Goal: Task Accomplishment & Management: Manage account settings

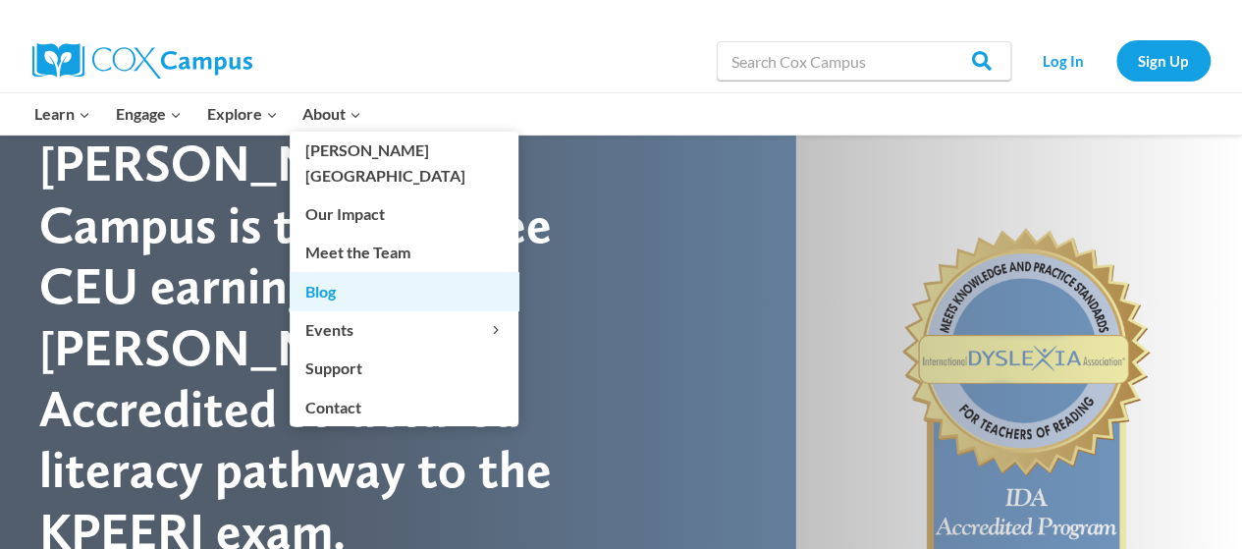
scroll to position [16, 0]
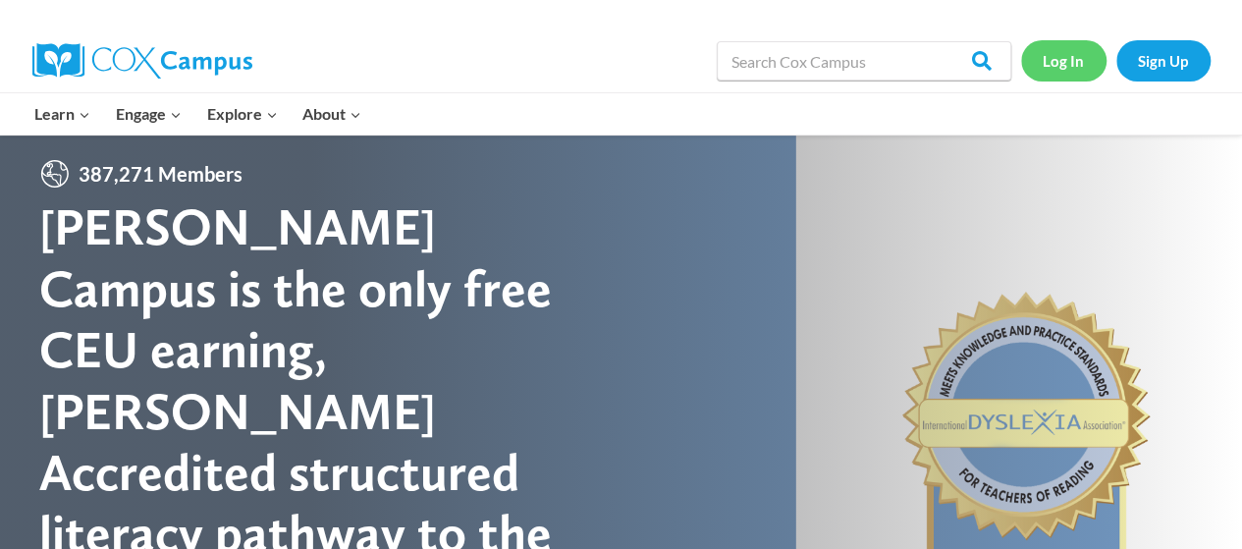
click at [1056, 54] on link "Log In" at bounding box center [1063, 60] width 85 height 40
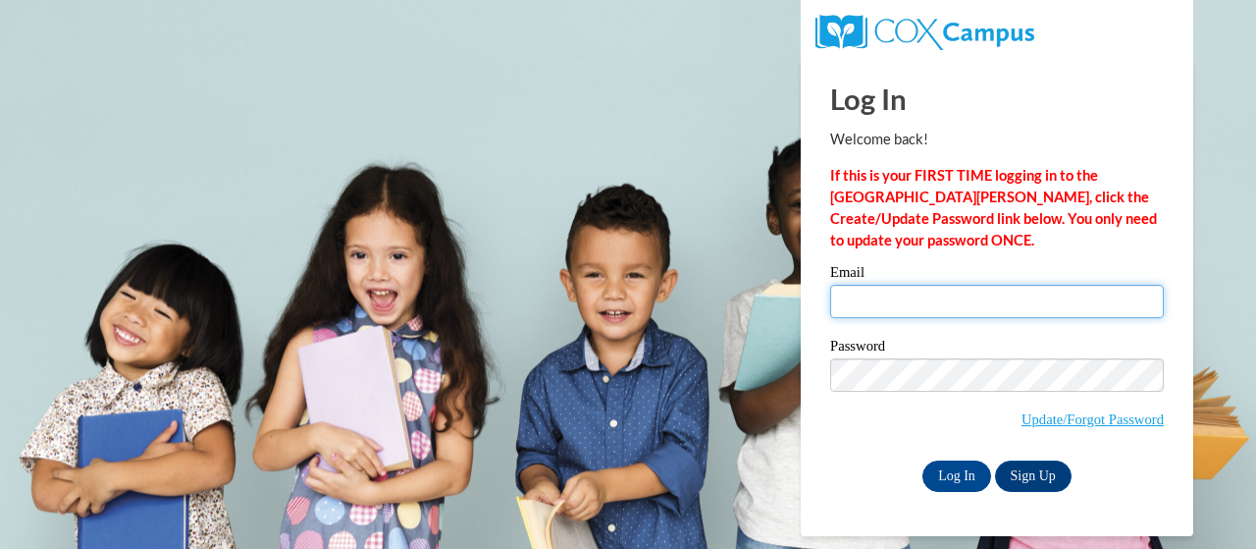
click at [1009, 309] on input "Email" at bounding box center [997, 301] width 334 height 33
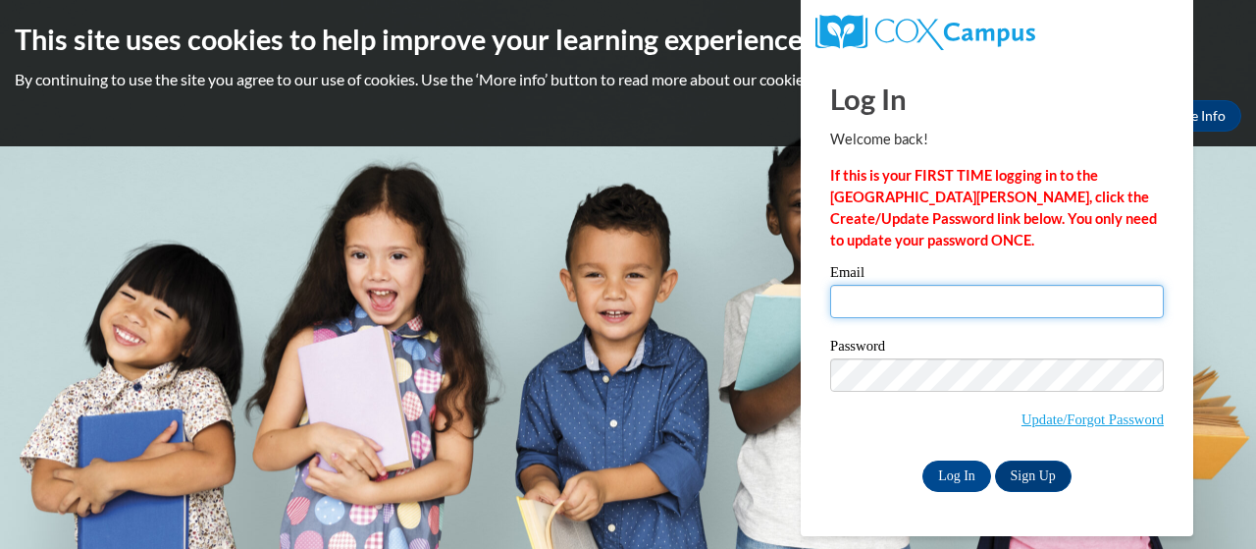
type input "[EMAIL_ADDRESS][DOMAIN_NAME]"
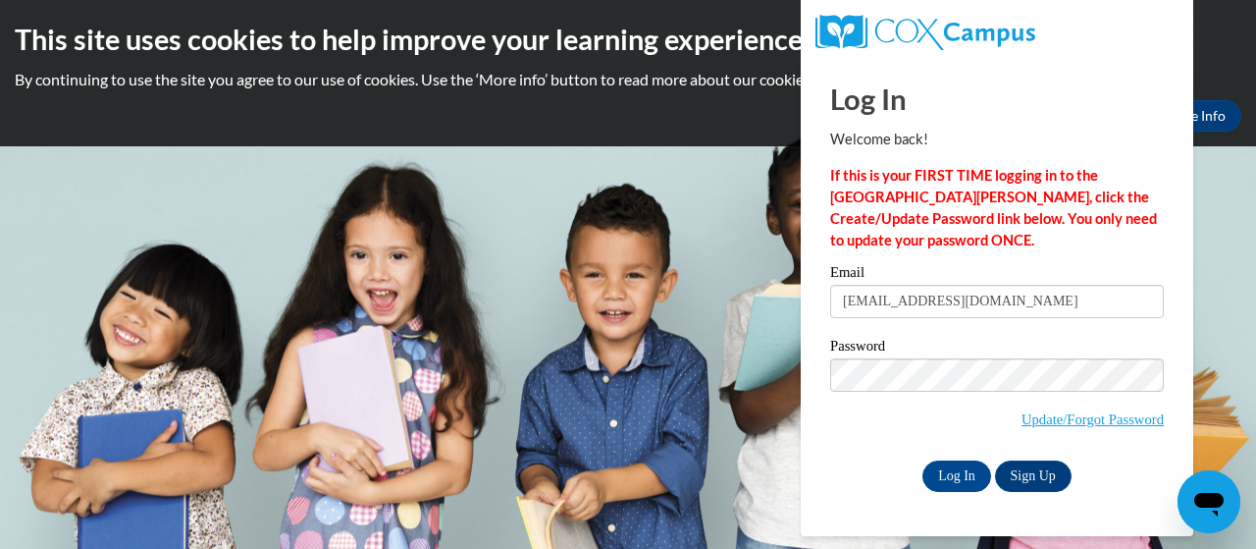
click at [884, 443] on div "Password Update/Forgot Password" at bounding box center [997, 397] width 334 height 116
click at [968, 470] on input "Log In" at bounding box center [957, 475] width 69 height 31
click at [960, 473] on input "Log In" at bounding box center [957, 475] width 69 height 31
click at [873, 428] on span "Update/Forgot Password" at bounding box center [997, 398] width 334 height 81
click at [958, 470] on input "Log In" at bounding box center [957, 475] width 69 height 31
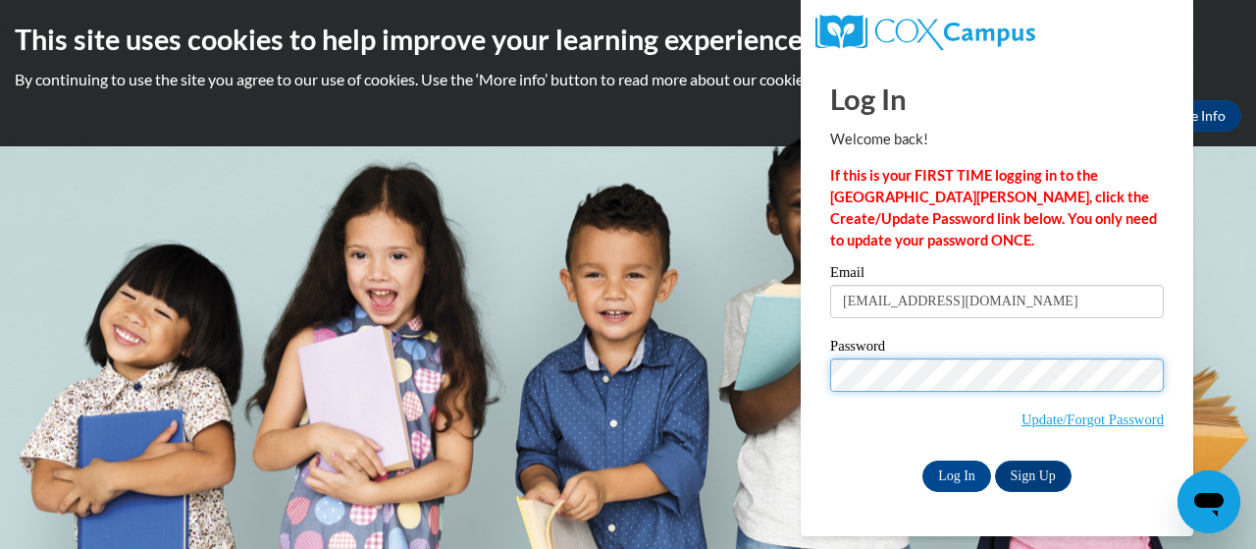
click at [786, 369] on body "This site uses cookies to help improve your learning experience. By continuing …" at bounding box center [628, 274] width 1256 height 549
click at [923, 460] on input "Log In" at bounding box center [957, 475] width 69 height 31
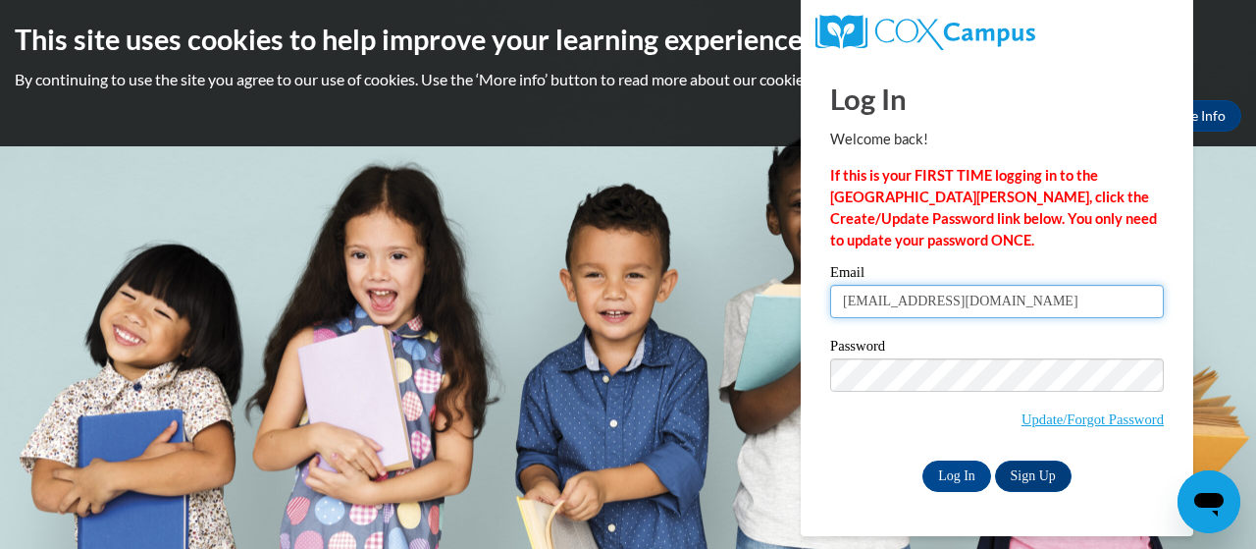
click at [1103, 307] on input "[EMAIL_ADDRESS][DOMAIN_NAME]" at bounding box center [997, 301] width 334 height 33
click at [868, 449] on div "Password Update/Forgot Password" at bounding box center [997, 397] width 334 height 116
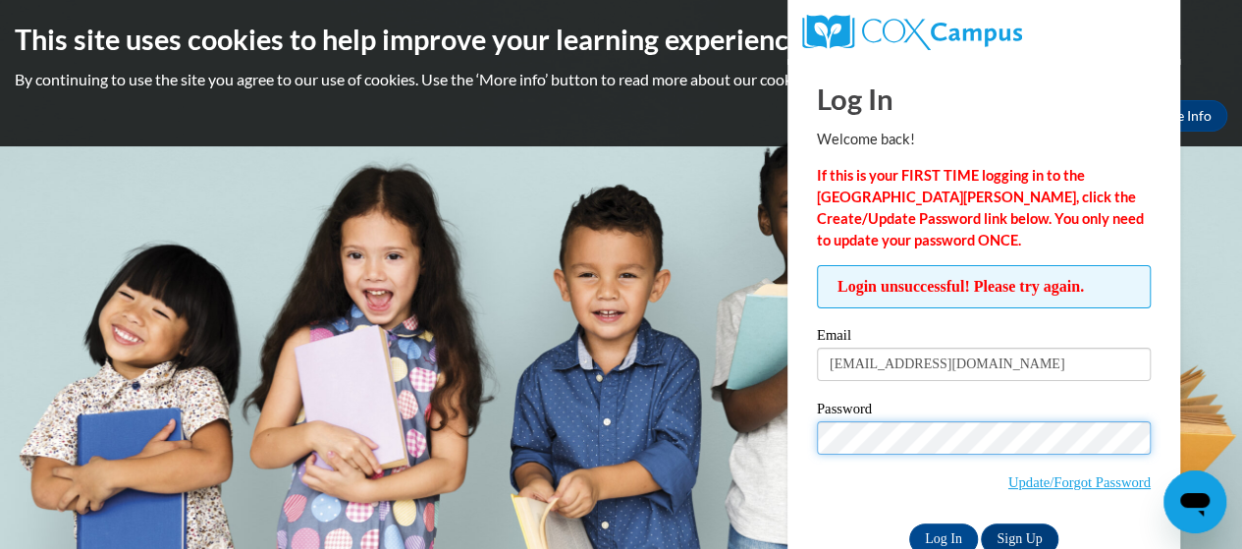
click at [799, 429] on div "Log In Welcome back! If this is your FIRST TIME logging in to the NEW Cox Campu…" at bounding box center [983, 329] width 422 height 540
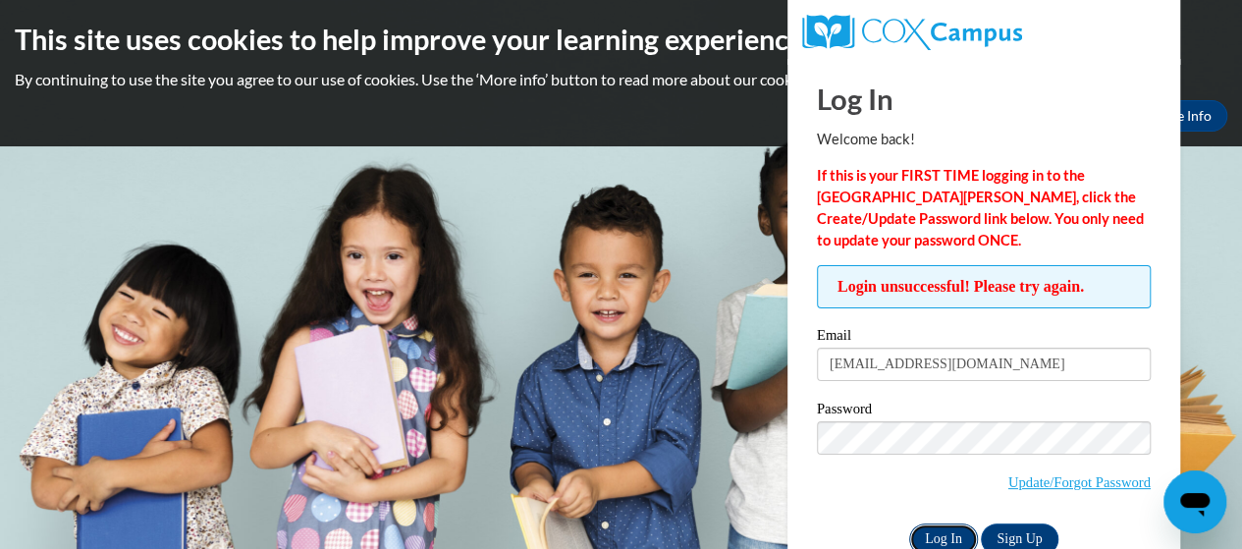
click at [931, 536] on input "Log In" at bounding box center [943, 538] width 69 height 31
click at [909, 523] on input "Log In" at bounding box center [943, 538] width 69 height 31
